Goal: Task Accomplishment & Management: Manage account settings

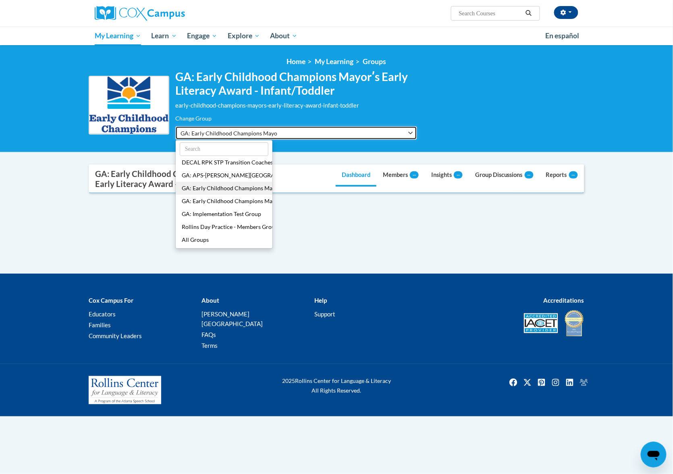
click at [397, 134] on button "GA: Early Childhood Champions Mayorʹs Early Literacy Award - Infant/Toddler" at bounding box center [296, 133] width 242 height 14
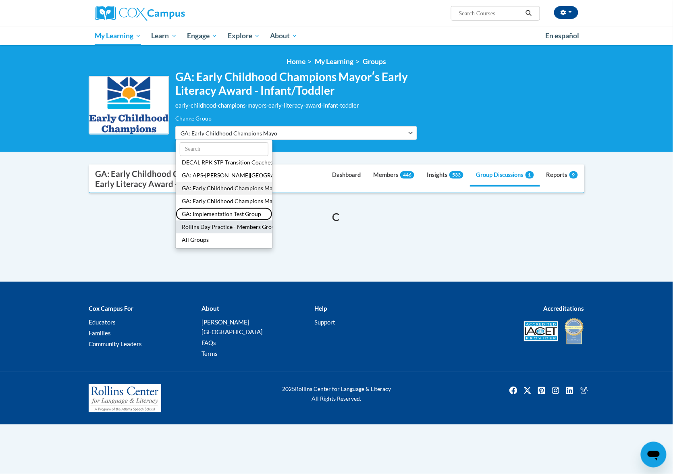
click at [234, 210] on button "GA: Implementation Test Group" at bounding box center [224, 213] width 97 height 13
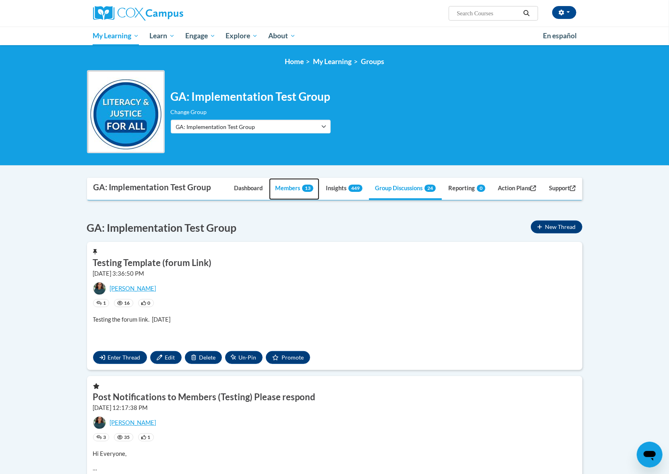
click at [286, 187] on link "Members 13" at bounding box center [294, 189] width 50 height 22
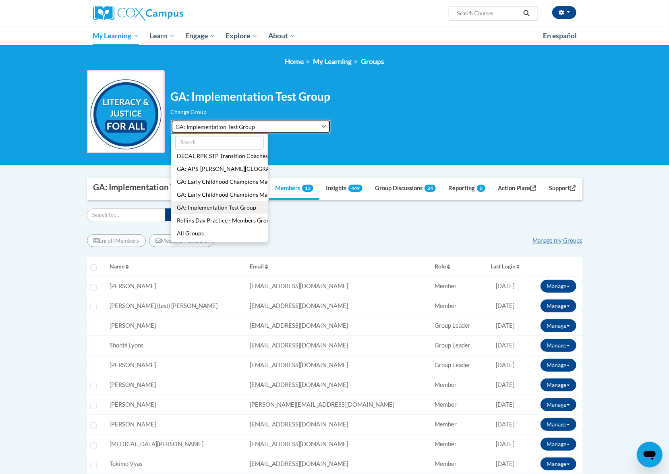
click at [285, 128] on button "GA: Implementation Test Group" at bounding box center [251, 127] width 160 height 14
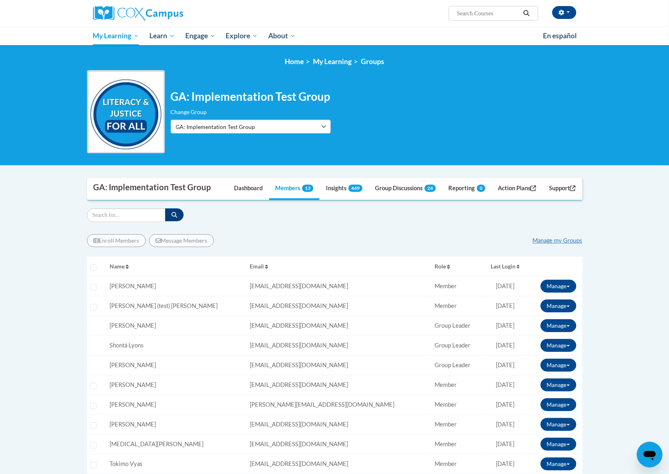
click at [372, 224] on div "Enroll Members Message Members Manage my Groups « 1 » Selecting Name Email Role…" at bounding box center [334, 385] width 495 height 326
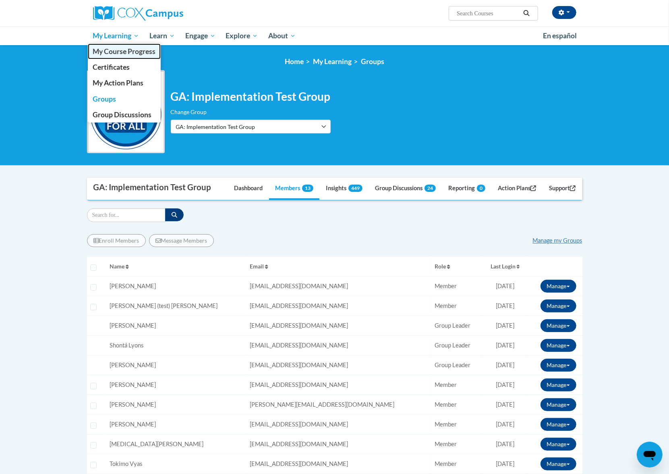
click at [116, 52] on span "My Course Progress" at bounding box center [124, 51] width 63 height 8
